Goal: Information Seeking & Learning: Understand process/instructions

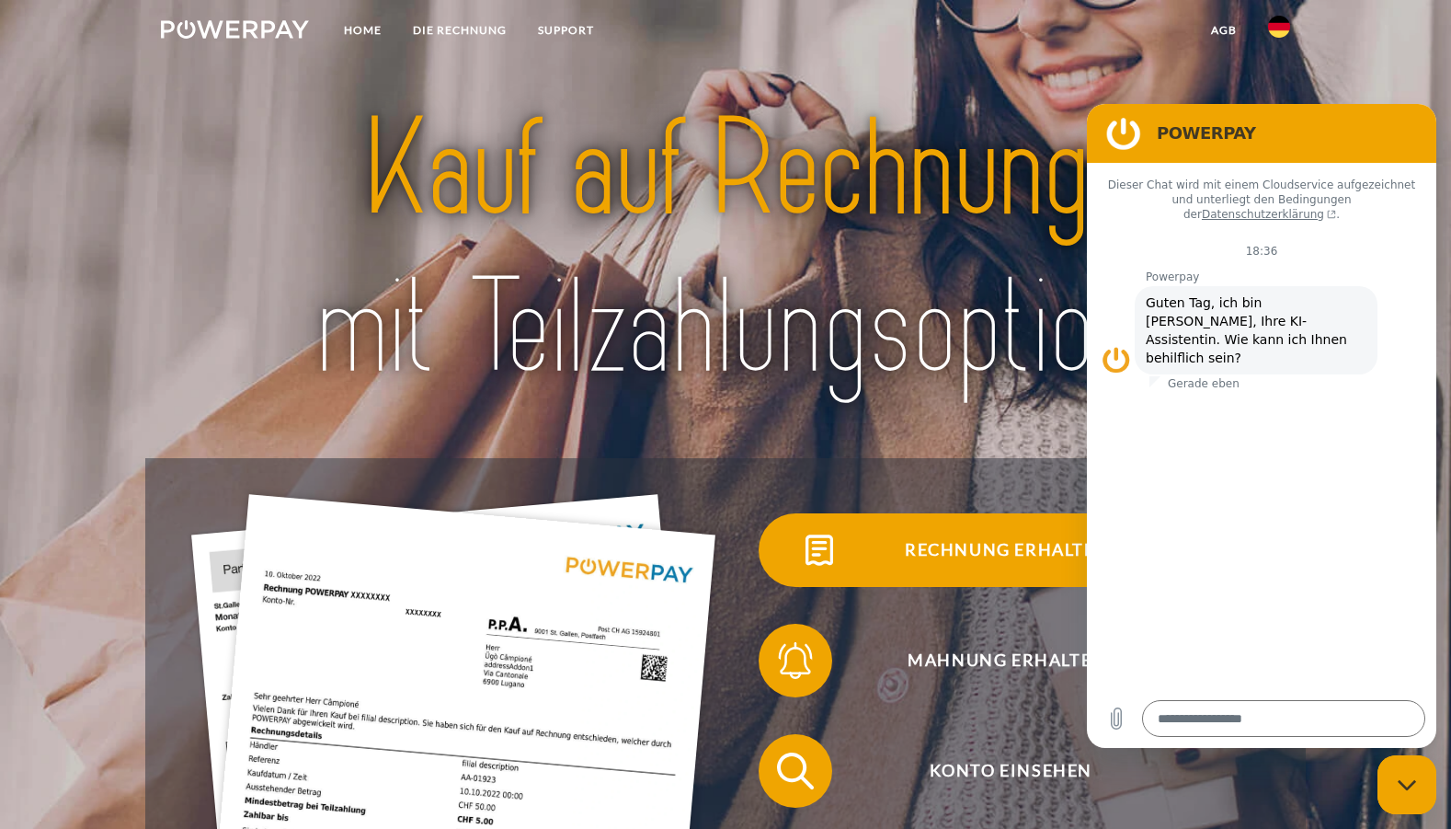
click at [800, 582] on span at bounding box center [792, 550] width 92 height 92
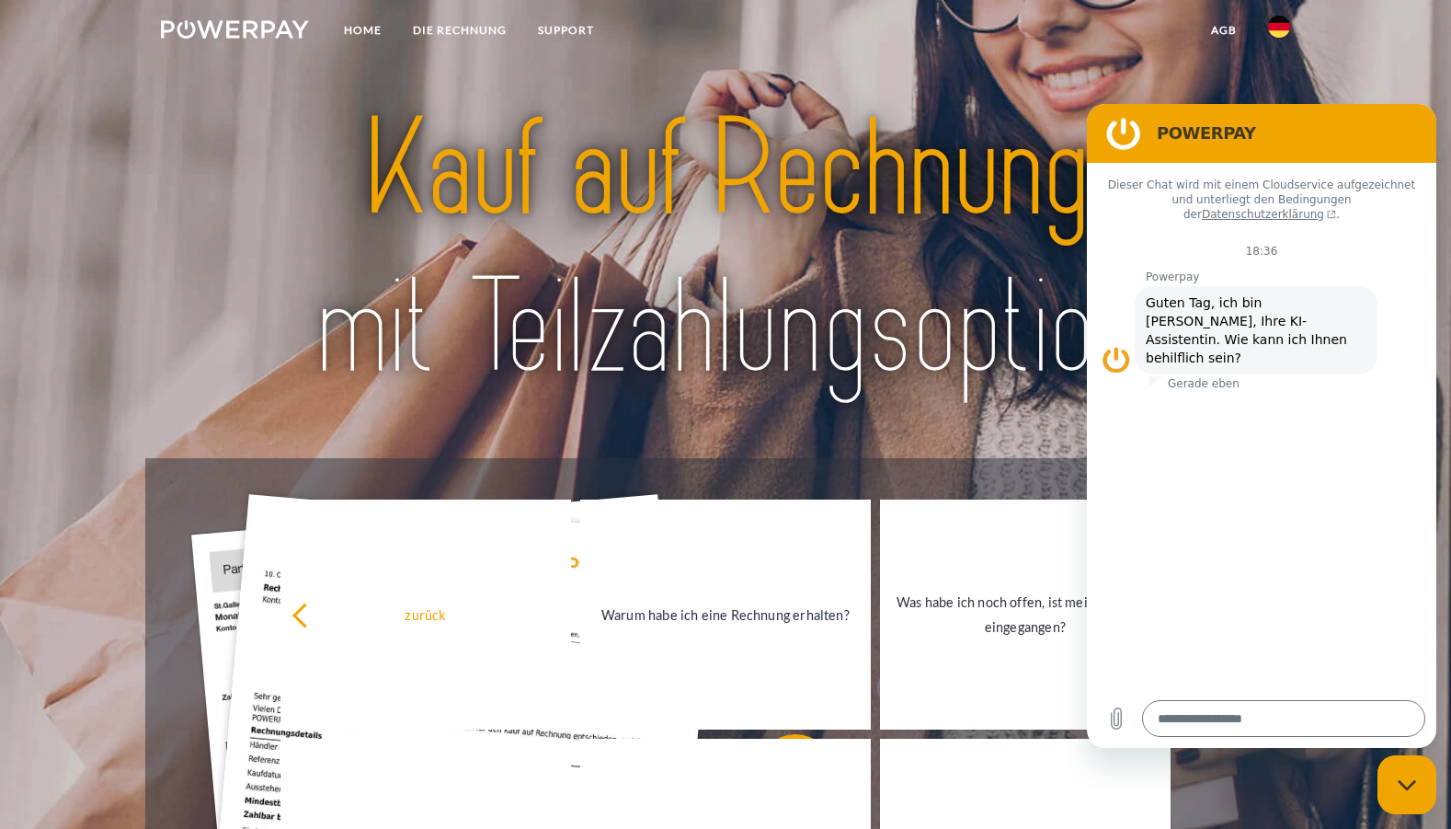
click at [1140, 135] on figure at bounding box center [1124, 133] width 37 height 37
click at [843, 159] on img at bounding box center [725, 249] width 1018 height 332
click at [459, 28] on link "DIE RECHNUNG" at bounding box center [459, 30] width 125 height 33
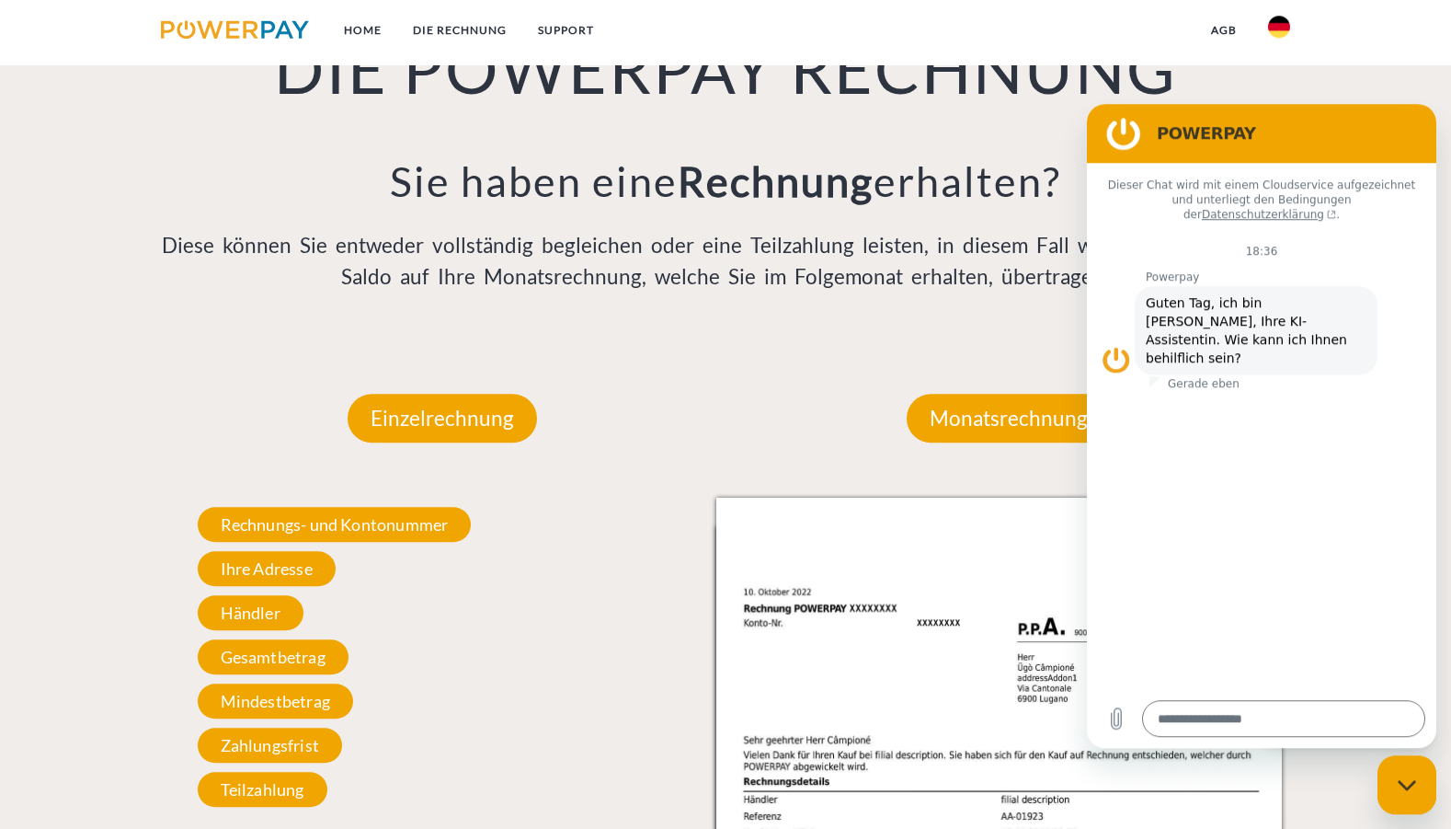
scroll to position [1518, 0]
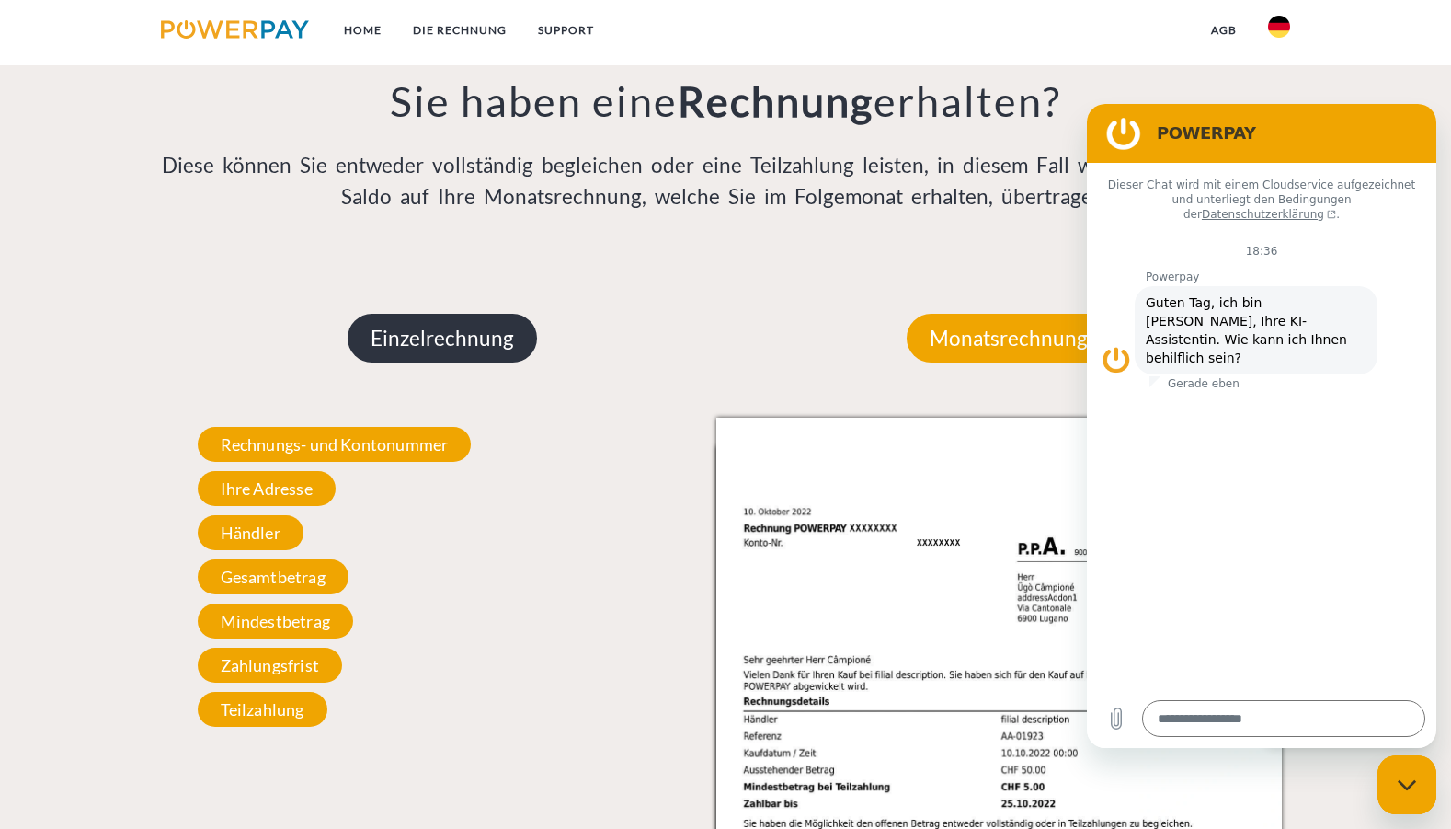
click at [473, 361] on p "Einzelrechnung" at bounding box center [442, 339] width 189 height 50
click at [1123, 141] on figure at bounding box center [1124, 133] width 37 height 37
click at [1262, 134] on h2 "POWERPAY" at bounding box center [1287, 133] width 261 height 22
click at [1330, 121] on div "POWERPAY" at bounding box center [1258, 133] width 320 height 37
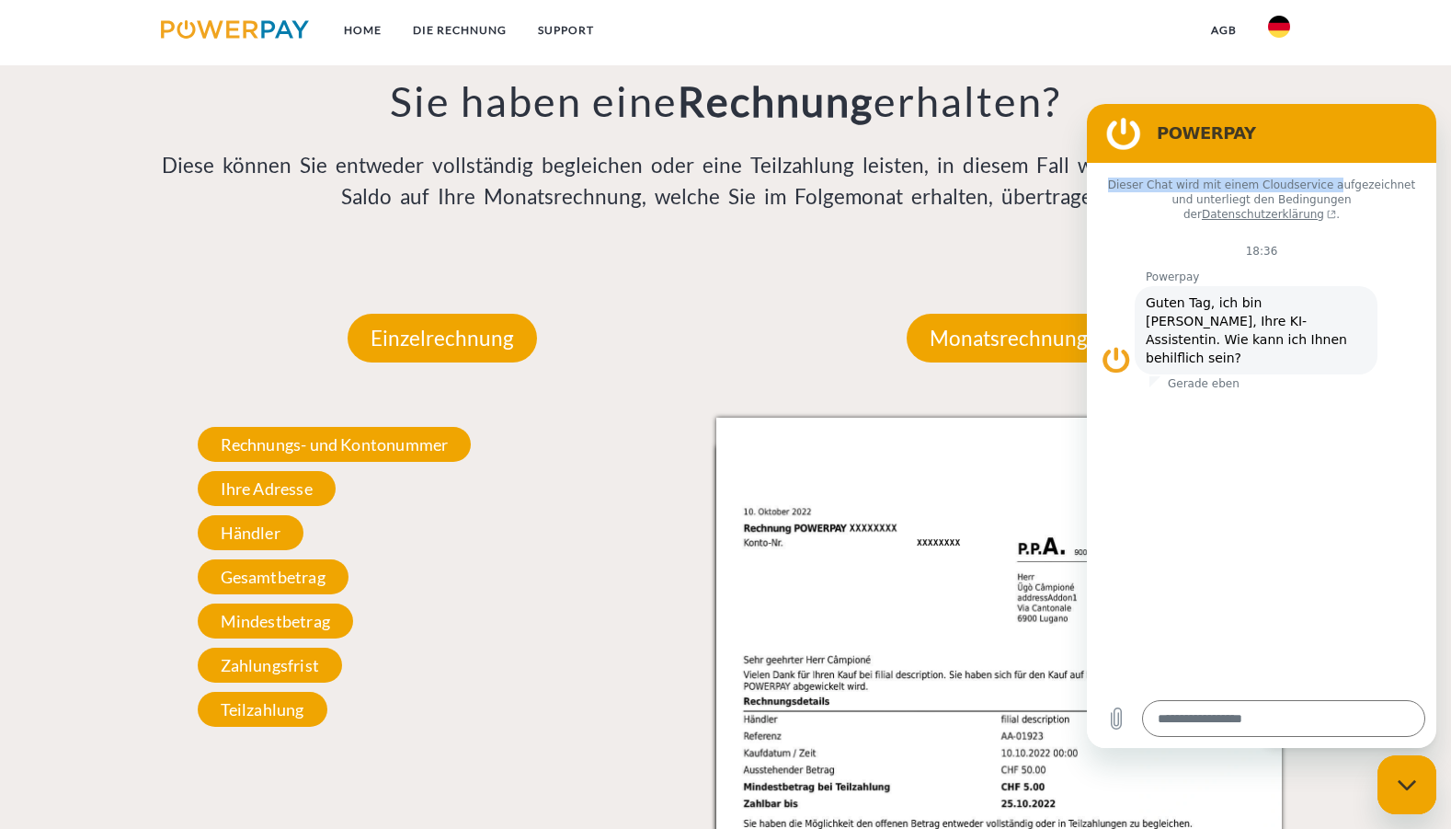
drag, startPoint x: 1330, startPoint y: 121, endPoint x: 1394, endPoint y: 243, distance: 137.4
click at [1323, 182] on div "POWERPAY Dieser Chat wird mit einem Cloudservice aufgezeichnet und unterliegt d…" at bounding box center [1261, 426] width 349 height 644
click at [1403, 777] on div "Messaging-Fenster schließen" at bounding box center [1407, 784] width 55 height 55
type textarea "*"
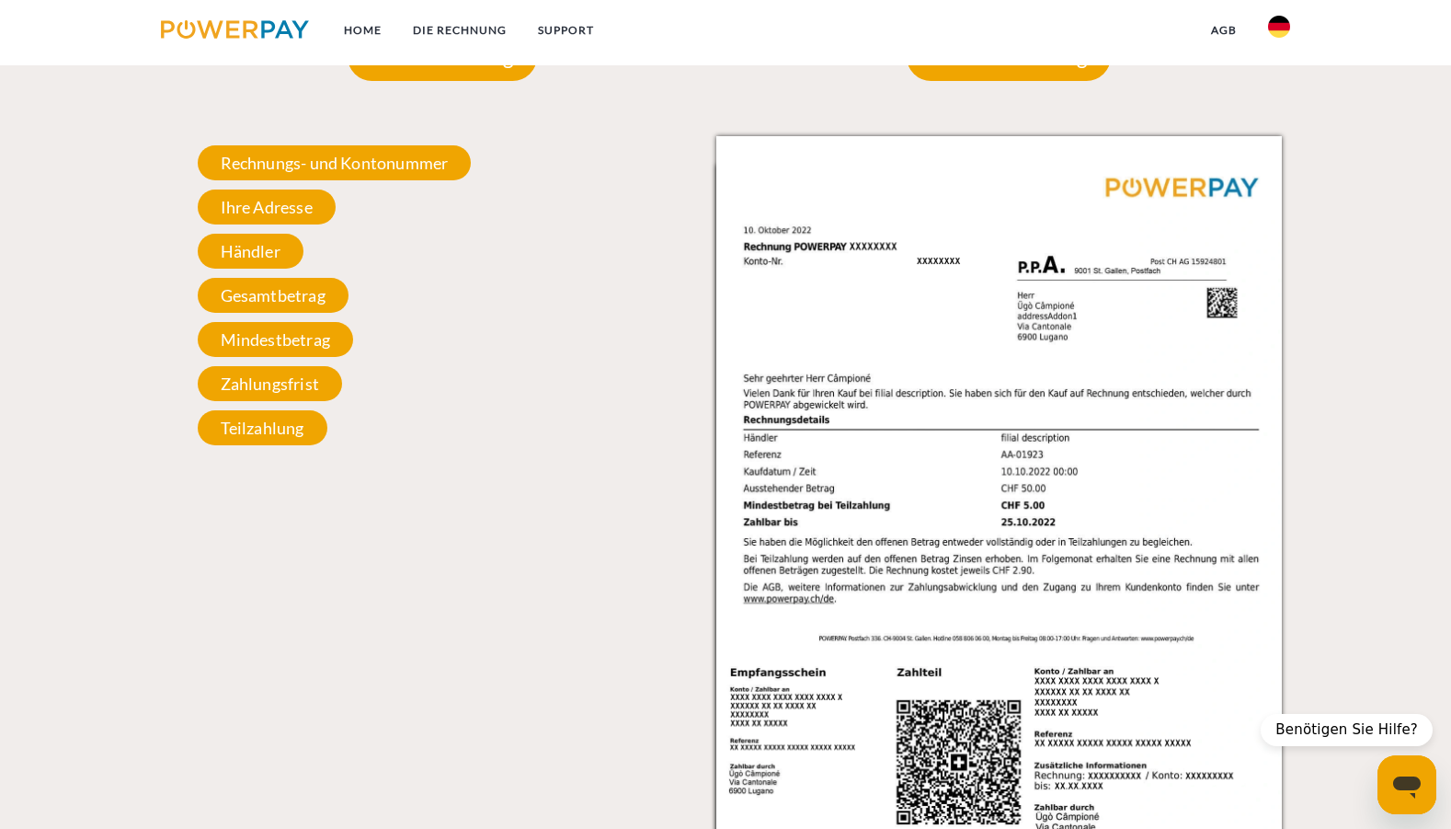
scroll to position [2269, 0]
